Goal: Task Accomplishment & Management: Use online tool/utility

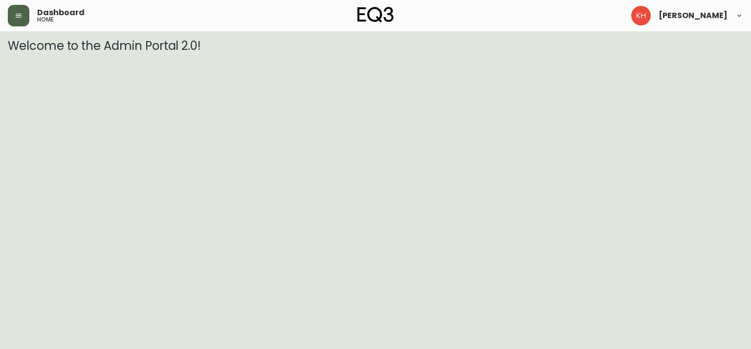
click at [17, 18] on icon "button" at bounding box center [19, 16] width 8 height 8
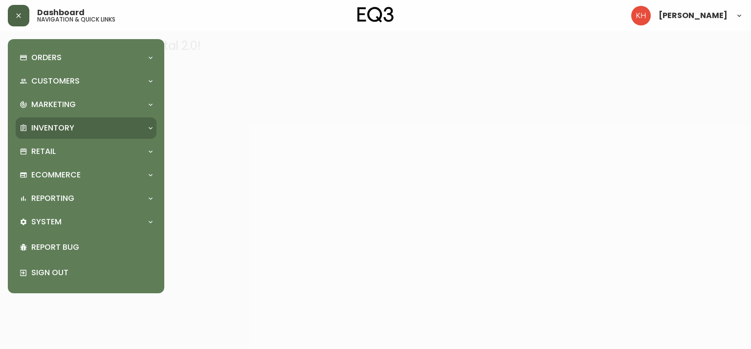
click at [65, 131] on p "Inventory" at bounding box center [52, 128] width 43 height 11
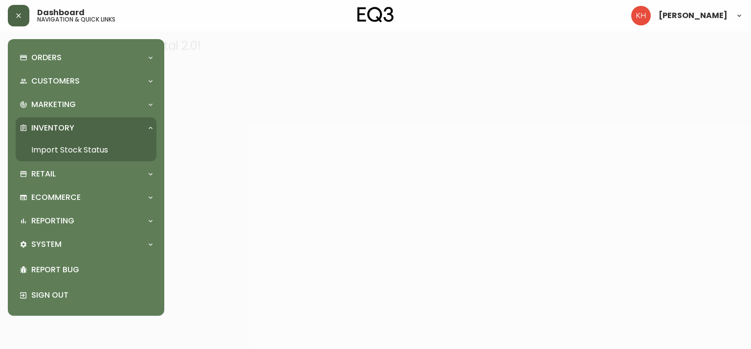
click at [72, 145] on link "Import Stock Status" at bounding box center [86, 150] width 141 height 22
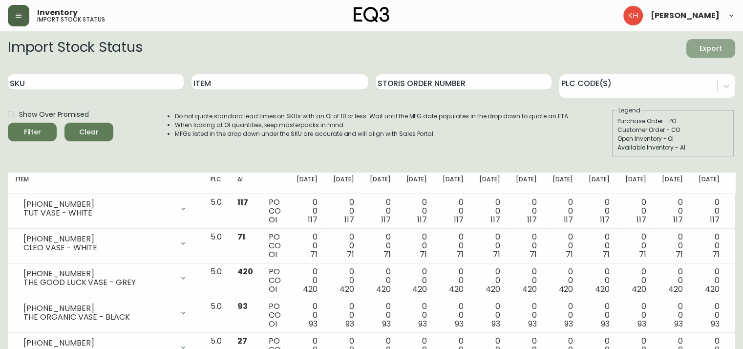
click at [714, 45] on span "Export" at bounding box center [710, 49] width 33 height 12
